Goal: Information Seeking & Learning: Learn about a topic

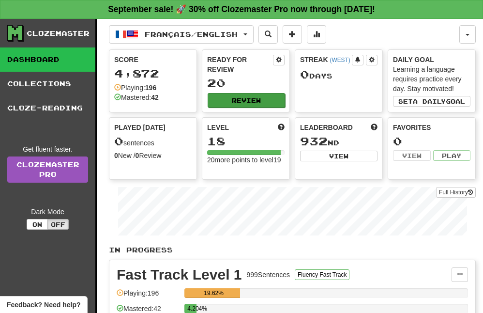
click at [256, 101] on button "Review" at bounding box center [246, 100] width 77 height 15
select select "**"
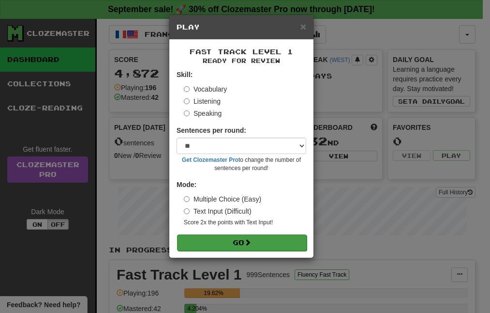
click at [255, 245] on button "Go" at bounding box center [242, 242] width 130 height 16
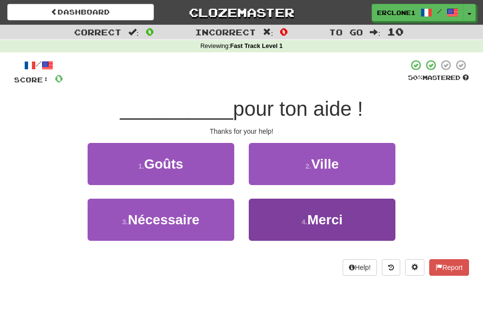
click at [326, 212] on span "Merci" at bounding box center [324, 219] width 35 height 15
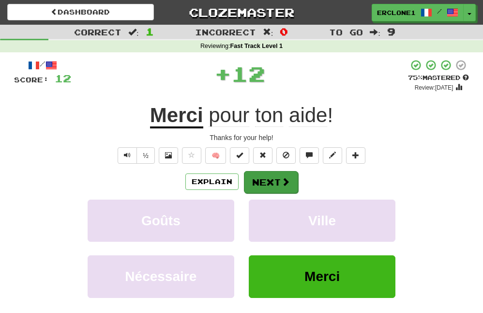
click at [275, 183] on button "Next" at bounding box center [271, 182] width 54 height 22
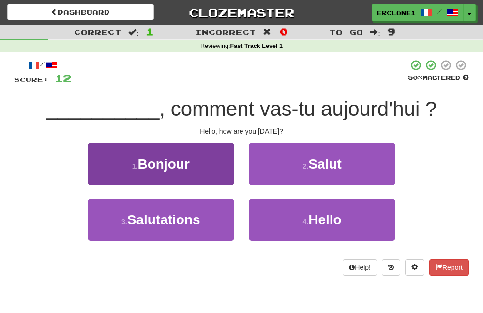
click at [199, 165] on button "1 . Bonjour" at bounding box center [161, 164] width 147 height 42
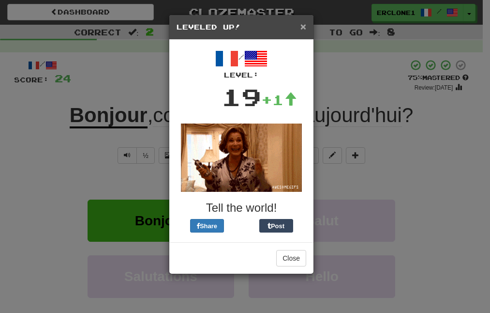
click at [304, 28] on span "×" at bounding box center [304, 26] width 6 height 11
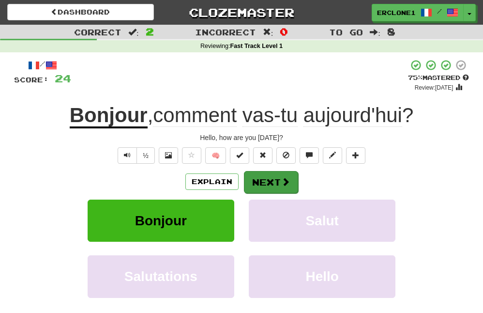
click at [285, 184] on span at bounding box center [285, 181] width 9 height 9
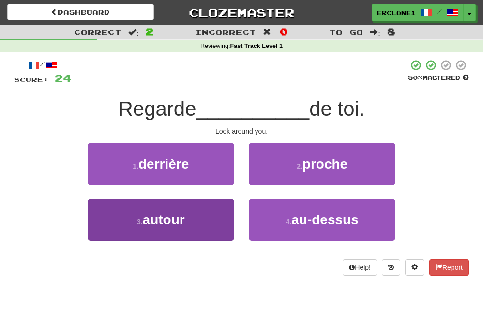
click at [209, 215] on button "3 . autour" at bounding box center [161, 220] width 147 height 42
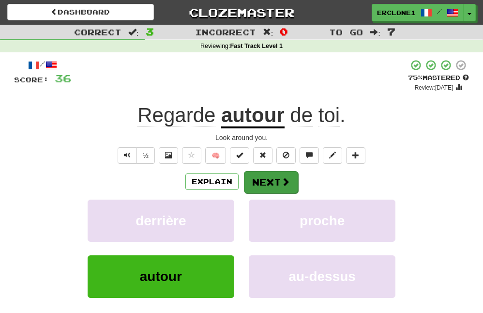
click at [284, 179] on span at bounding box center [285, 181] width 9 height 9
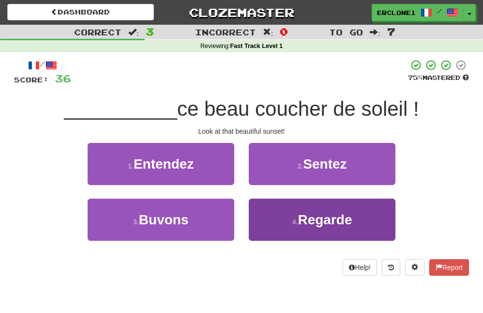
click at [294, 233] on button "4 . Regarde" at bounding box center [322, 220] width 147 height 42
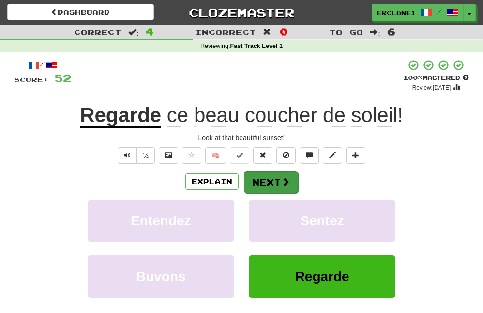
click at [276, 184] on button "Next" at bounding box center [271, 182] width 54 height 22
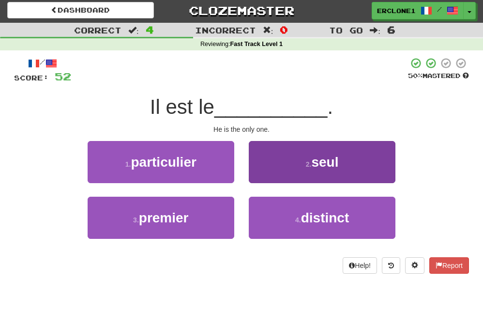
scroll to position [4, 0]
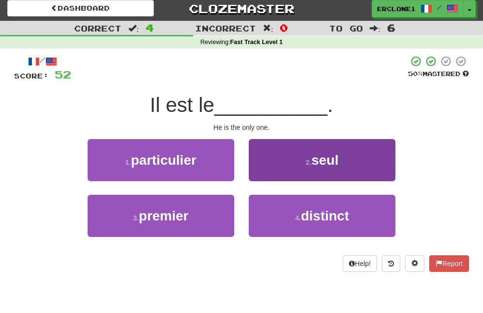
click at [315, 158] on span "seul" at bounding box center [324, 160] width 27 height 15
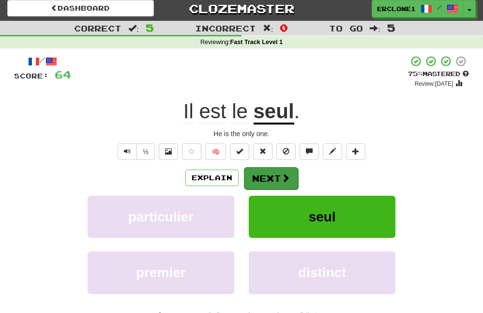
click at [266, 181] on button "Next" at bounding box center [271, 178] width 54 height 22
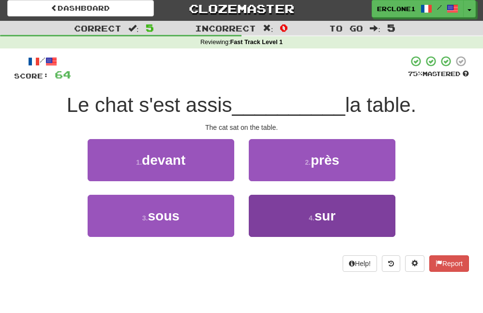
click at [349, 208] on button "4 . sur" at bounding box center [322, 216] width 147 height 42
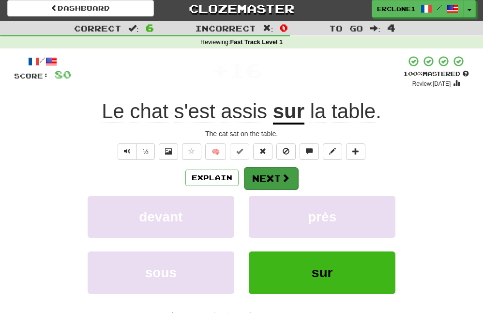
click at [264, 174] on button "Next" at bounding box center [271, 178] width 54 height 22
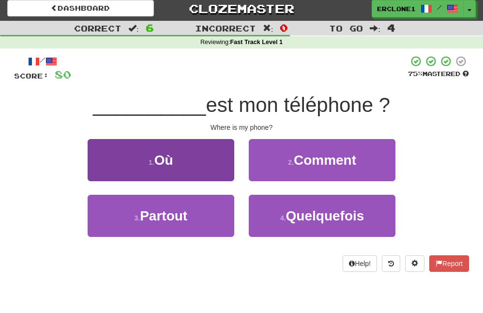
click at [183, 157] on button "1 . Où" at bounding box center [161, 160] width 147 height 42
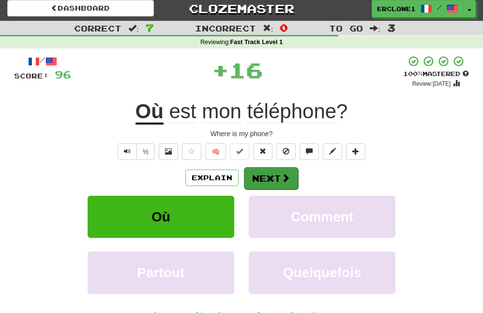
click at [268, 184] on button "Next" at bounding box center [271, 178] width 54 height 22
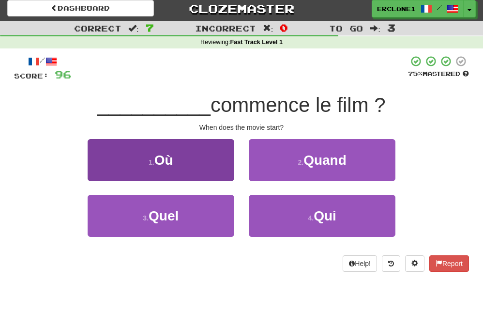
click at [154, 156] on button "1 . Où" at bounding box center [161, 160] width 147 height 42
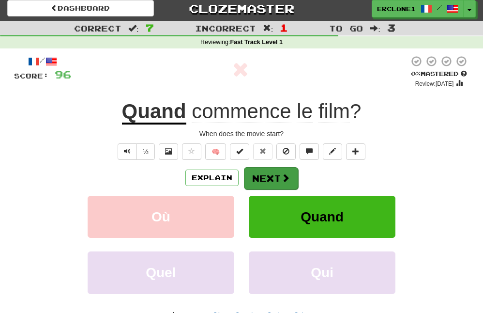
click at [268, 182] on button "Next" at bounding box center [271, 178] width 54 height 22
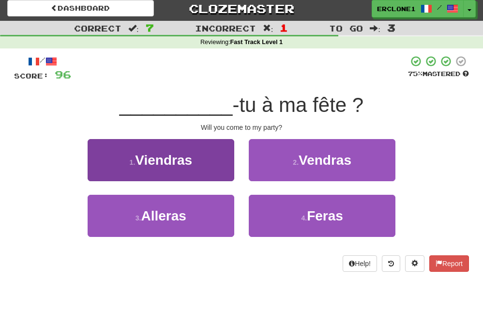
click at [174, 162] on span "Viendras" at bounding box center [163, 160] width 57 height 15
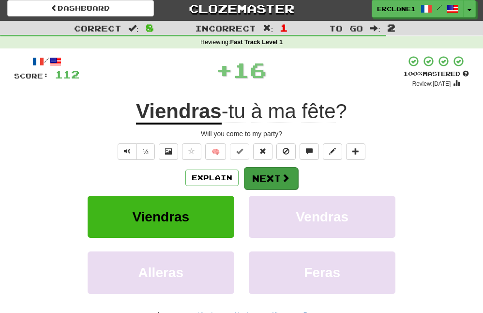
click at [260, 172] on button "Next" at bounding box center [271, 178] width 54 height 22
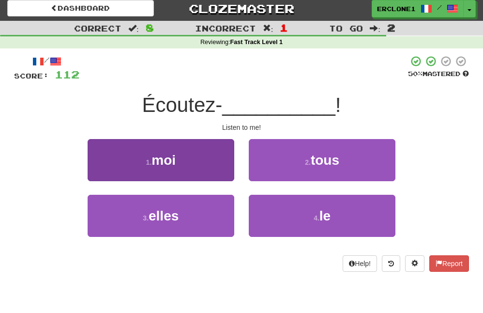
click at [196, 161] on button "1 . moi" at bounding box center [161, 160] width 147 height 42
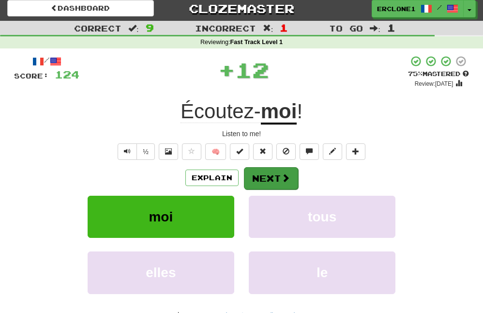
click at [276, 176] on button "Next" at bounding box center [271, 178] width 54 height 22
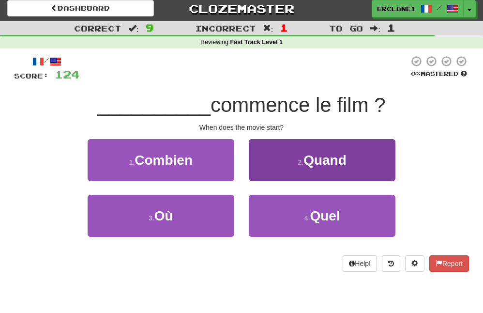
click at [335, 166] on span "Quand" at bounding box center [325, 160] width 43 height 15
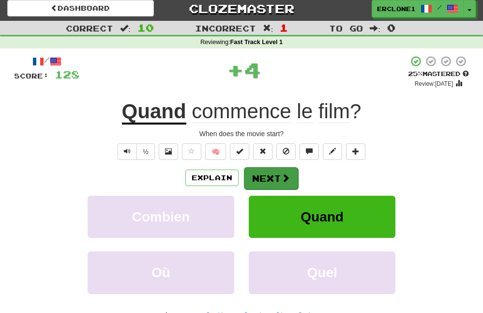
click at [271, 173] on button "Next" at bounding box center [271, 178] width 54 height 22
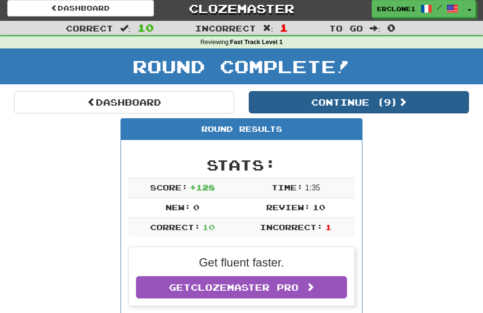
click at [339, 100] on button "Continue ( 9 )" at bounding box center [359, 102] width 220 height 22
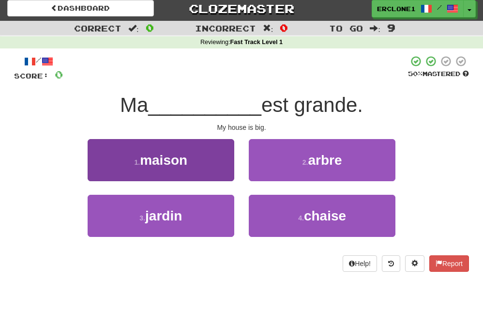
click at [179, 171] on button "1 . maison" at bounding box center [161, 160] width 147 height 42
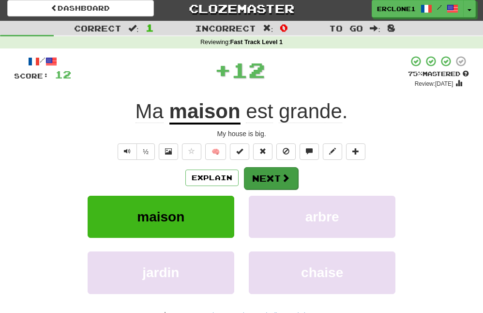
click at [280, 175] on button "Next" at bounding box center [271, 178] width 54 height 22
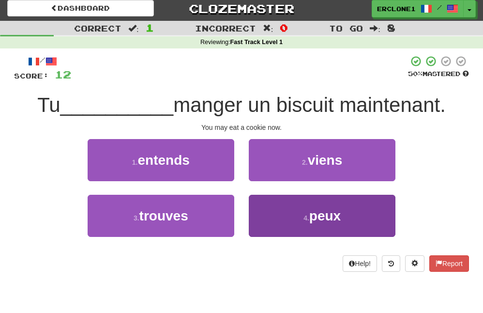
click at [343, 226] on button "4 . peux" at bounding box center [322, 216] width 147 height 42
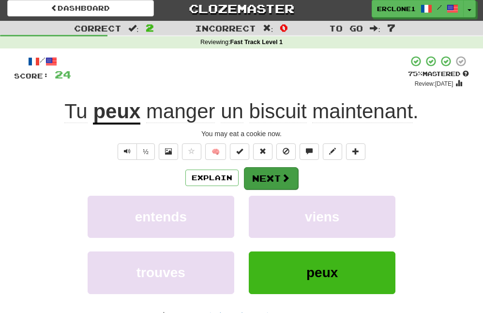
click at [280, 181] on button "Next" at bounding box center [271, 178] width 54 height 22
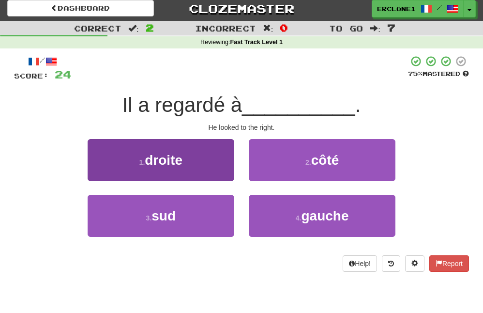
click at [212, 163] on button "1 . droite" at bounding box center [161, 160] width 147 height 42
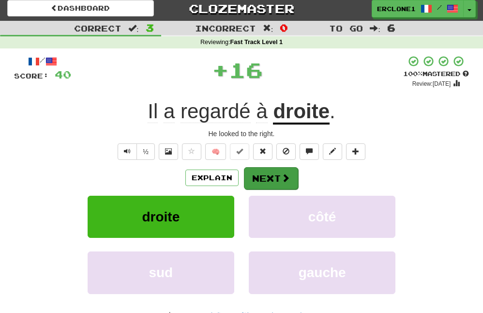
click at [285, 182] on button "Next" at bounding box center [271, 178] width 54 height 22
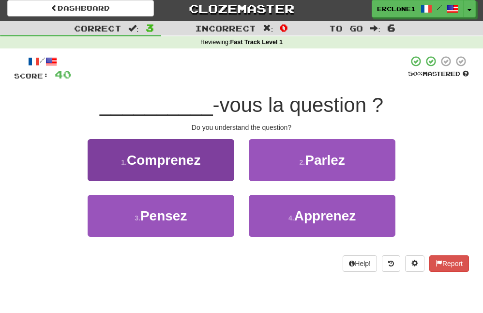
click at [196, 163] on span "Comprenez" at bounding box center [164, 160] width 74 height 15
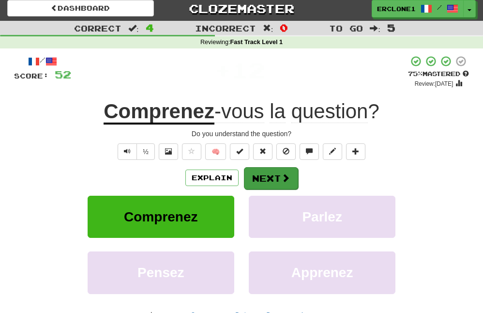
click at [277, 184] on button "Next" at bounding box center [271, 178] width 54 height 22
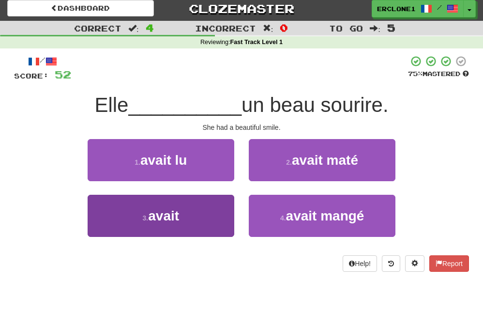
click at [225, 215] on button "3 . avait" at bounding box center [161, 216] width 147 height 42
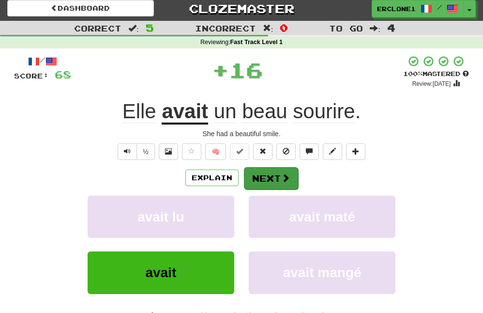
click at [265, 174] on button "Next" at bounding box center [271, 178] width 54 height 22
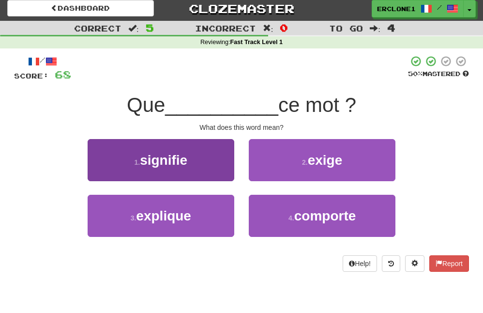
click at [186, 147] on button "1 . signifie" at bounding box center [161, 160] width 147 height 42
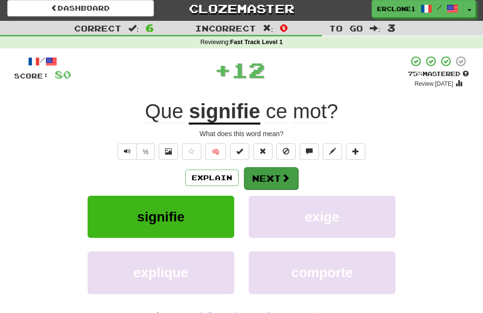
click at [283, 177] on span at bounding box center [285, 177] width 9 height 9
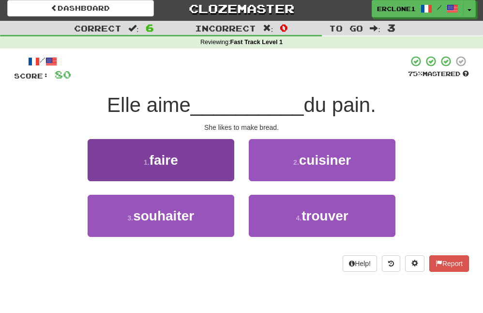
click at [196, 167] on button "1 . faire" at bounding box center [161, 160] width 147 height 42
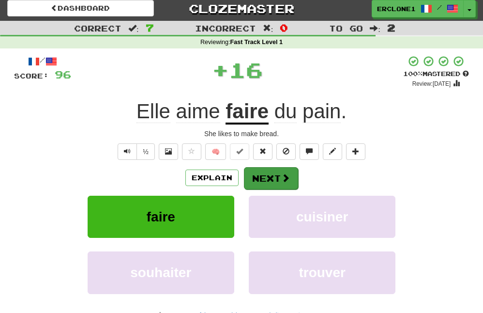
click at [275, 170] on button "Next" at bounding box center [271, 178] width 54 height 22
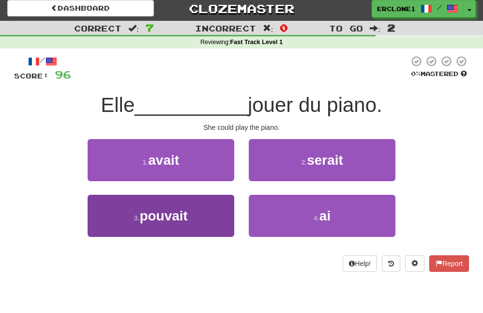
click at [175, 199] on button "3 . pouvait" at bounding box center [161, 216] width 147 height 42
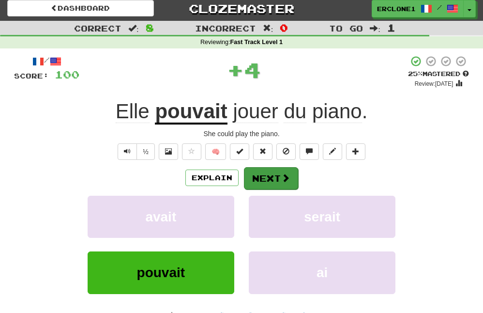
click at [273, 184] on button "Next" at bounding box center [271, 178] width 54 height 22
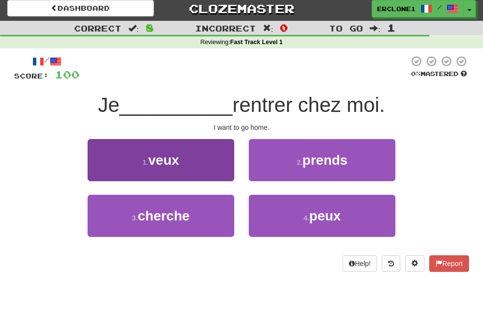
click at [199, 168] on button "1 . veux" at bounding box center [161, 160] width 147 height 42
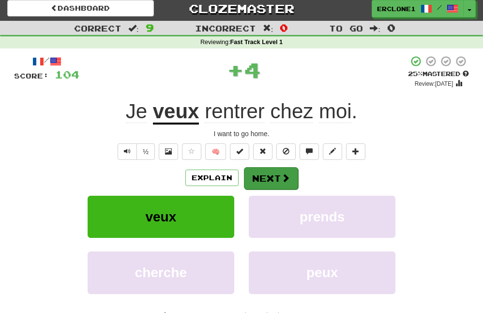
click at [282, 175] on span at bounding box center [285, 177] width 9 height 9
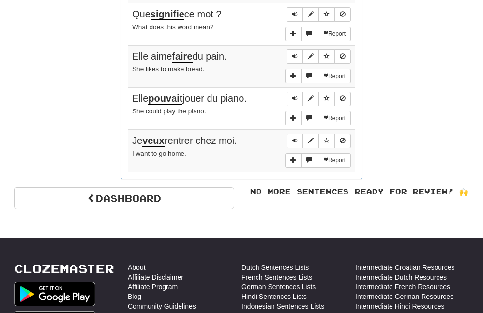
scroll to position [857, 0]
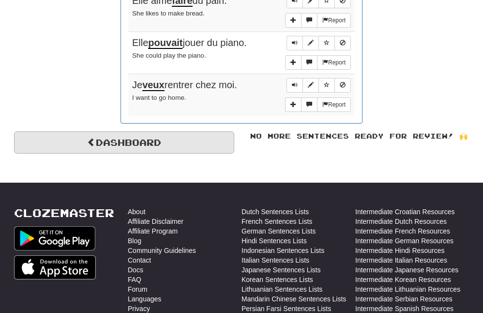
click at [136, 133] on link "Dashboard" at bounding box center [124, 142] width 220 height 22
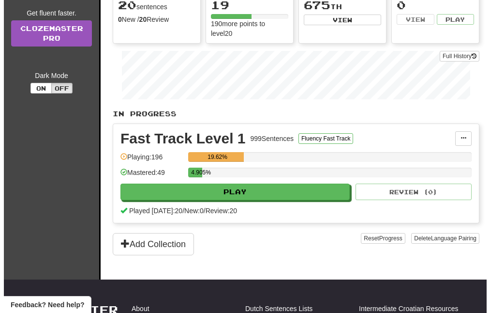
scroll to position [143, 0]
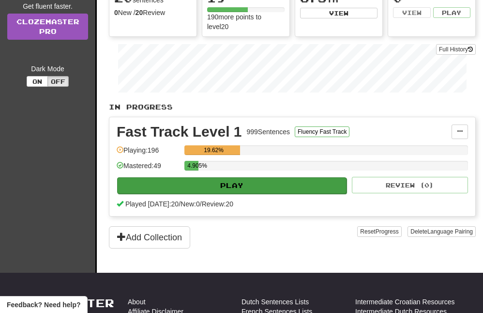
click at [246, 182] on button "Play" at bounding box center [232, 185] width 230 height 16
select select "**"
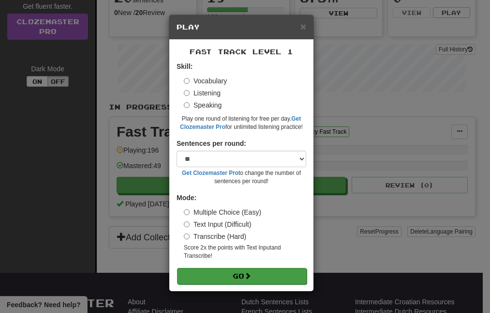
click at [250, 274] on span at bounding box center [248, 275] width 7 height 7
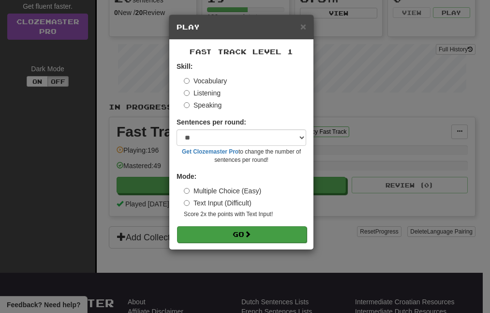
click at [223, 230] on button "Go" at bounding box center [242, 234] width 130 height 16
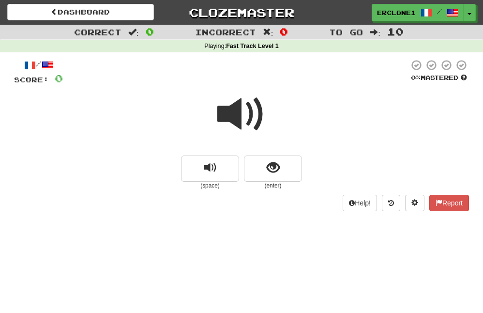
click at [229, 114] on span at bounding box center [241, 114] width 48 height 48
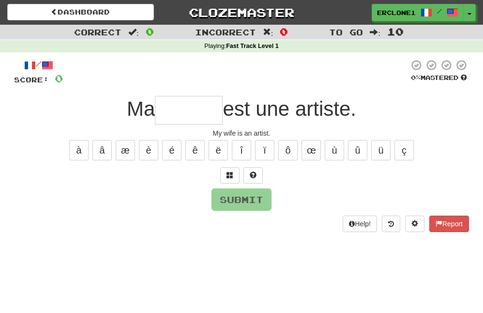
click at [205, 109] on input "text" at bounding box center [189, 110] width 68 height 29
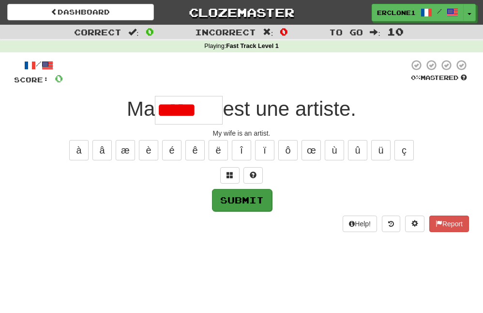
click at [261, 205] on button "Submit" at bounding box center [242, 200] width 60 height 22
type input "*****"
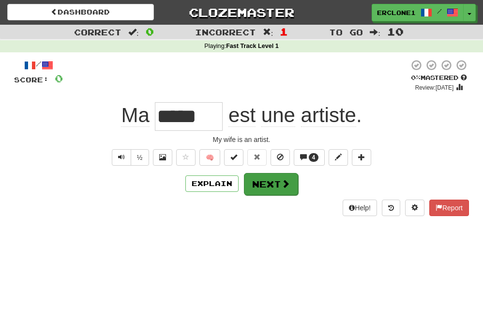
click at [273, 189] on button "Next" at bounding box center [271, 184] width 54 height 22
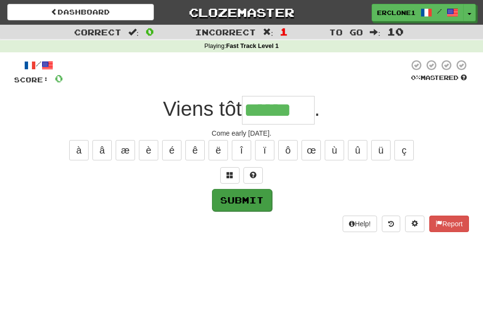
type input "******"
click at [267, 199] on button "Submit" at bounding box center [242, 200] width 60 height 22
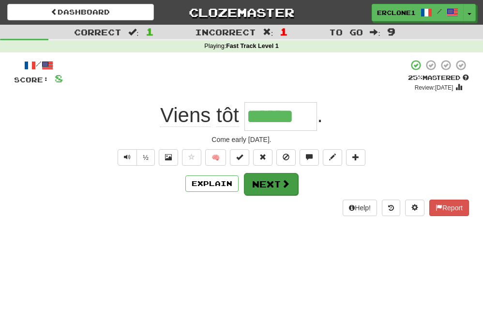
click at [265, 186] on button "Next" at bounding box center [271, 184] width 54 height 22
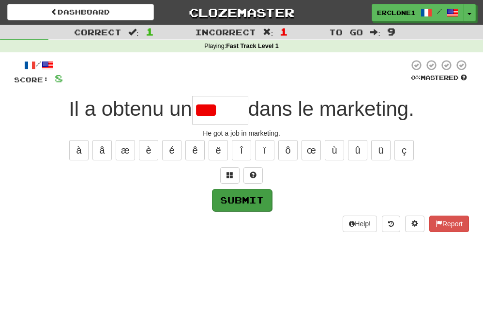
click at [263, 202] on button "Submit" at bounding box center [242, 200] width 60 height 22
type input "*****"
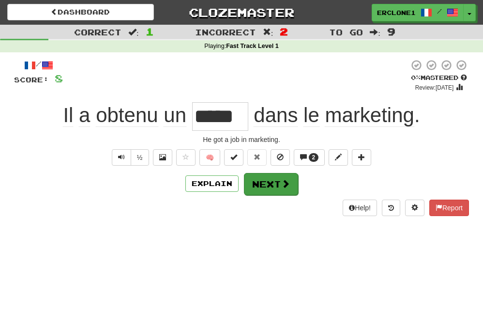
click at [269, 187] on button "Next" at bounding box center [271, 184] width 54 height 22
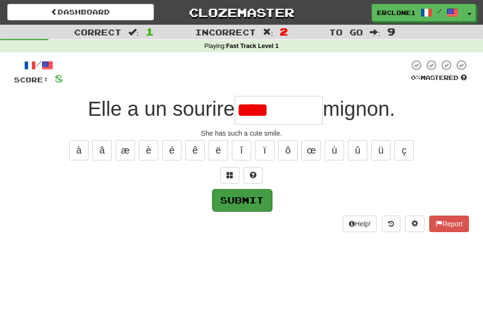
click at [245, 206] on button "Submit" at bounding box center [242, 200] width 60 height 22
type input "*********"
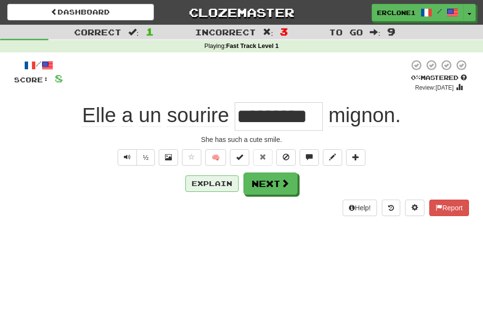
click at [210, 186] on button "Explain" at bounding box center [211, 183] width 53 height 16
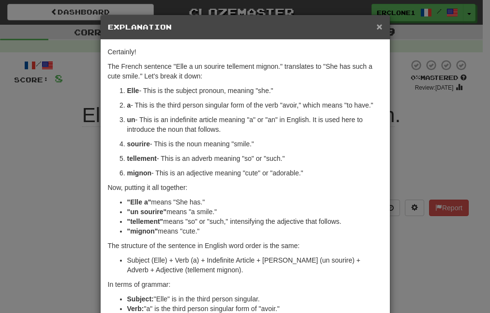
click at [377, 27] on span "×" at bounding box center [380, 26] width 6 height 11
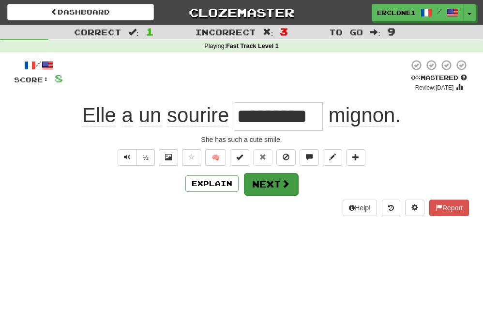
click at [277, 185] on button "Next" at bounding box center [271, 184] width 54 height 22
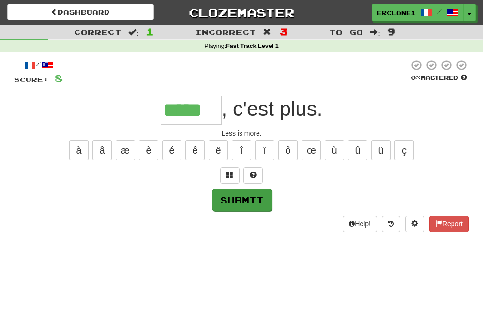
click at [258, 204] on button "Submit" at bounding box center [242, 200] width 60 height 22
type input "*****"
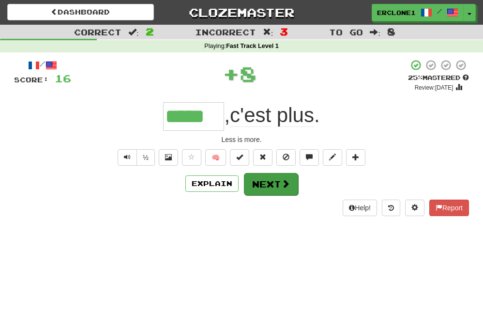
click at [268, 183] on button "Next" at bounding box center [271, 184] width 54 height 22
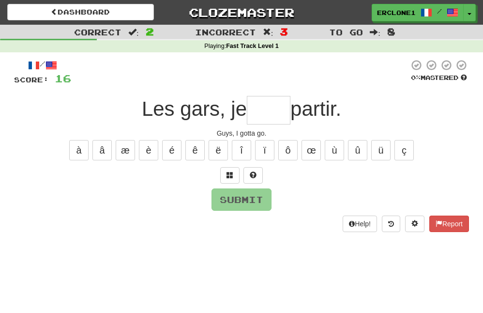
type input "*"
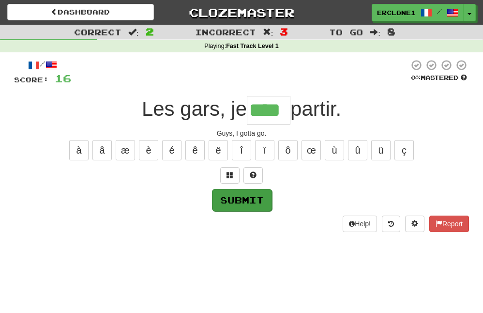
type input "****"
click at [268, 192] on button "Submit" at bounding box center [242, 200] width 60 height 22
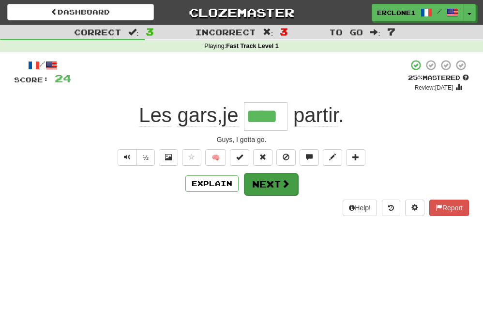
click at [269, 186] on button "Next" at bounding box center [271, 184] width 54 height 22
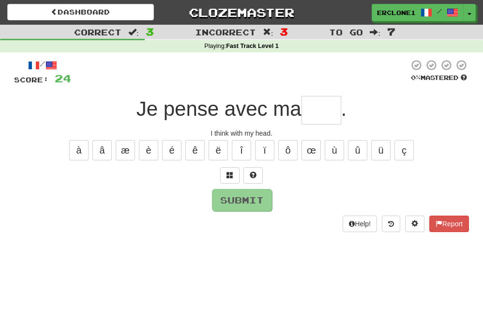
type input "*"
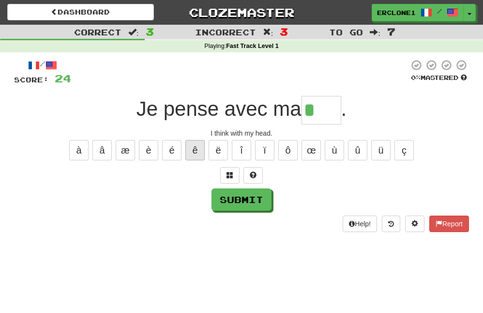
click at [193, 147] on button "ê" at bounding box center [194, 150] width 19 height 20
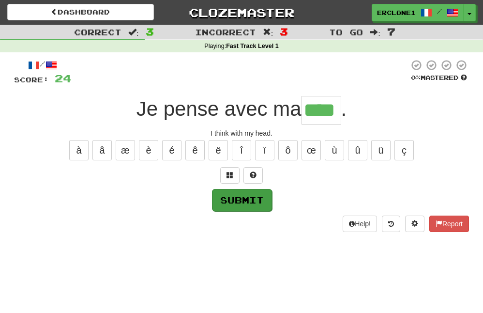
type input "****"
click at [245, 207] on button "Submit" at bounding box center [242, 200] width 60 height 22
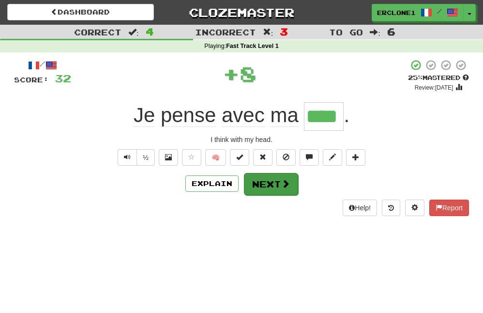
click at [273, 186] on button "Next" at bounding box center [271, 184] width 54 height 22
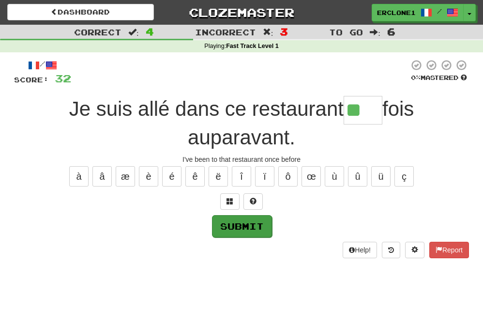
click at [257, 223] on button "Submit" at bounding box center [242, 226] width 60 height 22
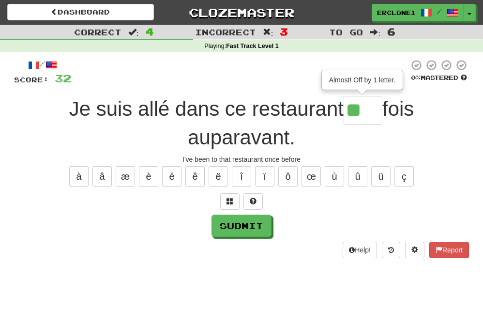
click at [368, 110] on input "**" at bounding box center [363, 110] width 39 height 29
type input "***"
click at [251, 227] on button "Submit" at bounding box center [242, 226] width 60 height 22
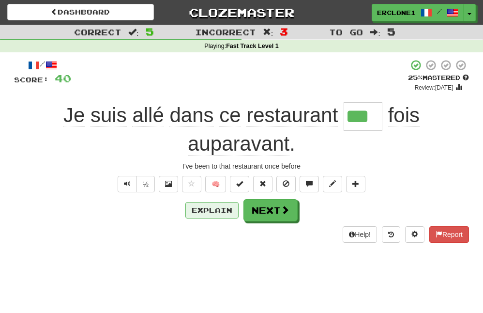
click at [228, 209] on button "Explain" at bounding box center [211, 210] width 53 height 16
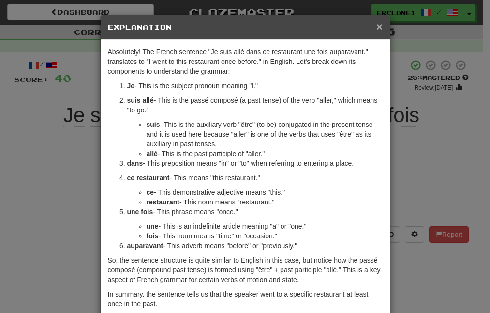
click at [377, 27] on span "×" at bounding box center [380, 26] width 6 height 11
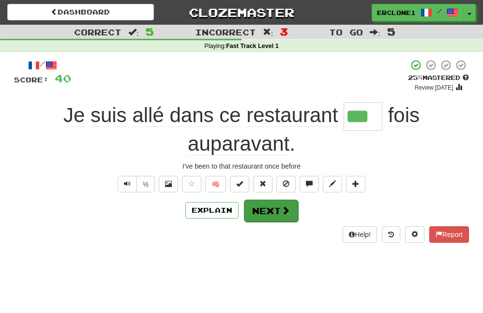
click at [277, 207] on button "Next" at bounding box center [271, 210] width 54 height 22
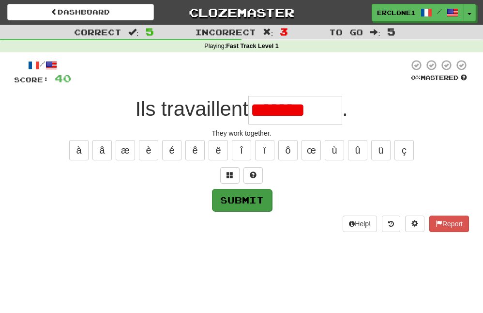
click at [243, 205] on button "Submit" at bounding box center [242, 200] width 60 height 22
type input "********"
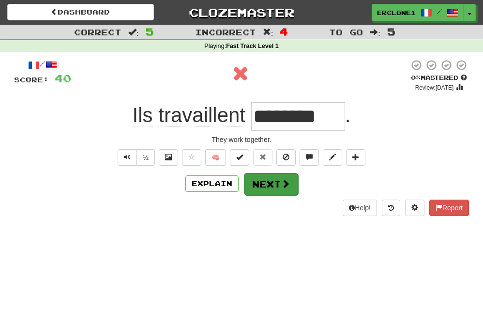
click at [269, 185] on button "Next" at bounding box center [271, 184] width 54 height 22
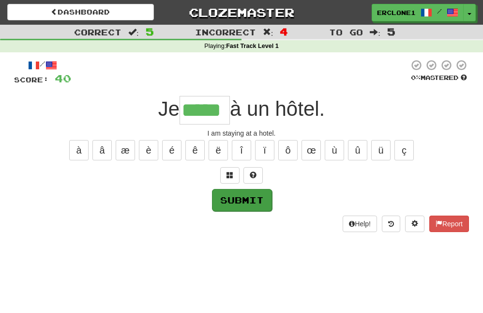
type input "*****"
click at [256, 202] on button "Submit" at bounding box center [242, 199] width 60 height 22
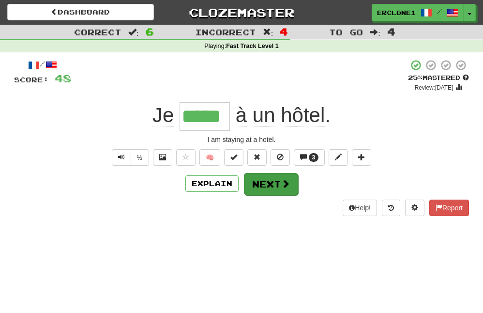
click at [273, 184] on button "Next" at bounding box center [271, 184] width 54 height 22
